Goal: Find contact information: Find contact information

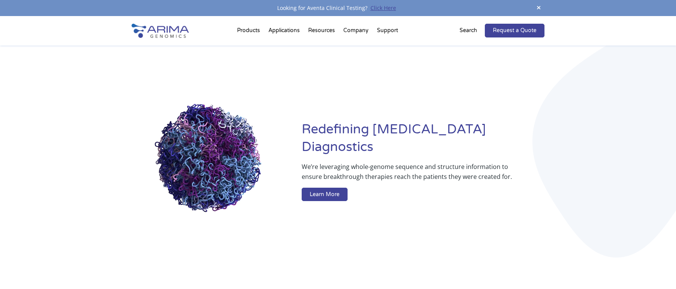
click at [382, 8] on link "Click Here" at bounding box center [383, 7] width 32 height 7
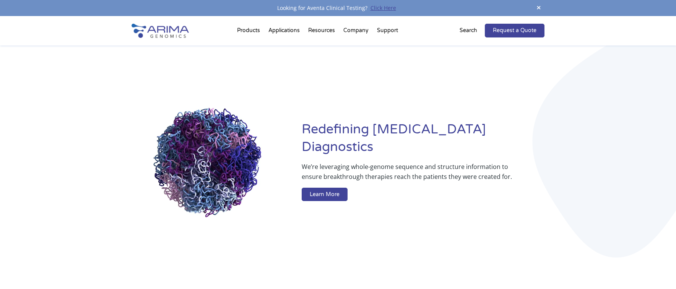
click at [381, 7] on link "Click Here" at bounding box center [383, 7] width 32 height 7
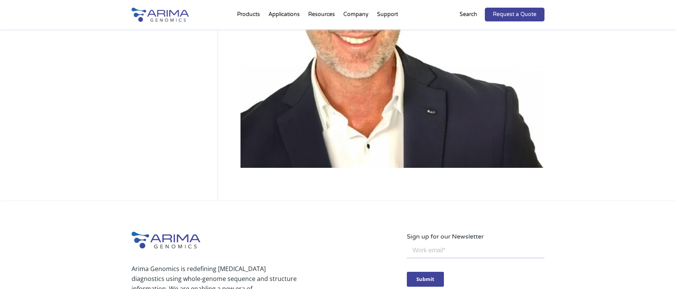
scroll to position [245, 0]
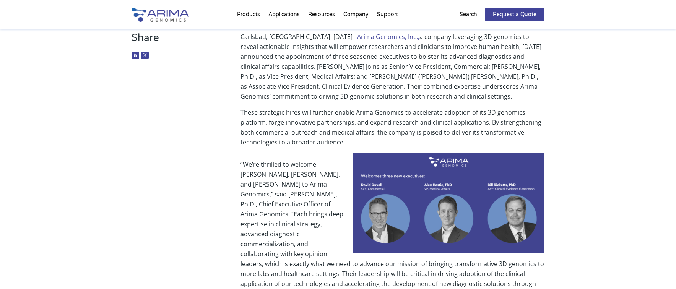
scroll to position [122, 0]
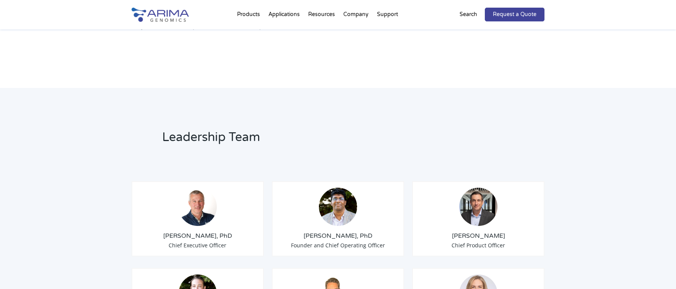
scroll to position [489, 0]
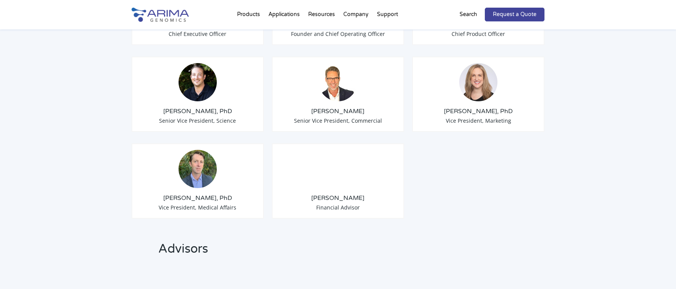
scroll to position [704, 0]
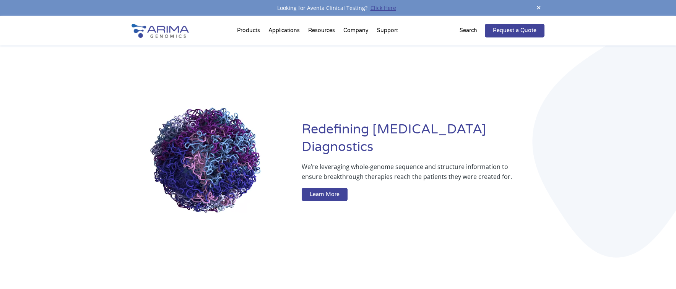
click at [383, 8] on link "Click Here" at bounding box center [383, 7] width 32 height 7
